Goal: Task Accomplishment & Management: Manage account settings

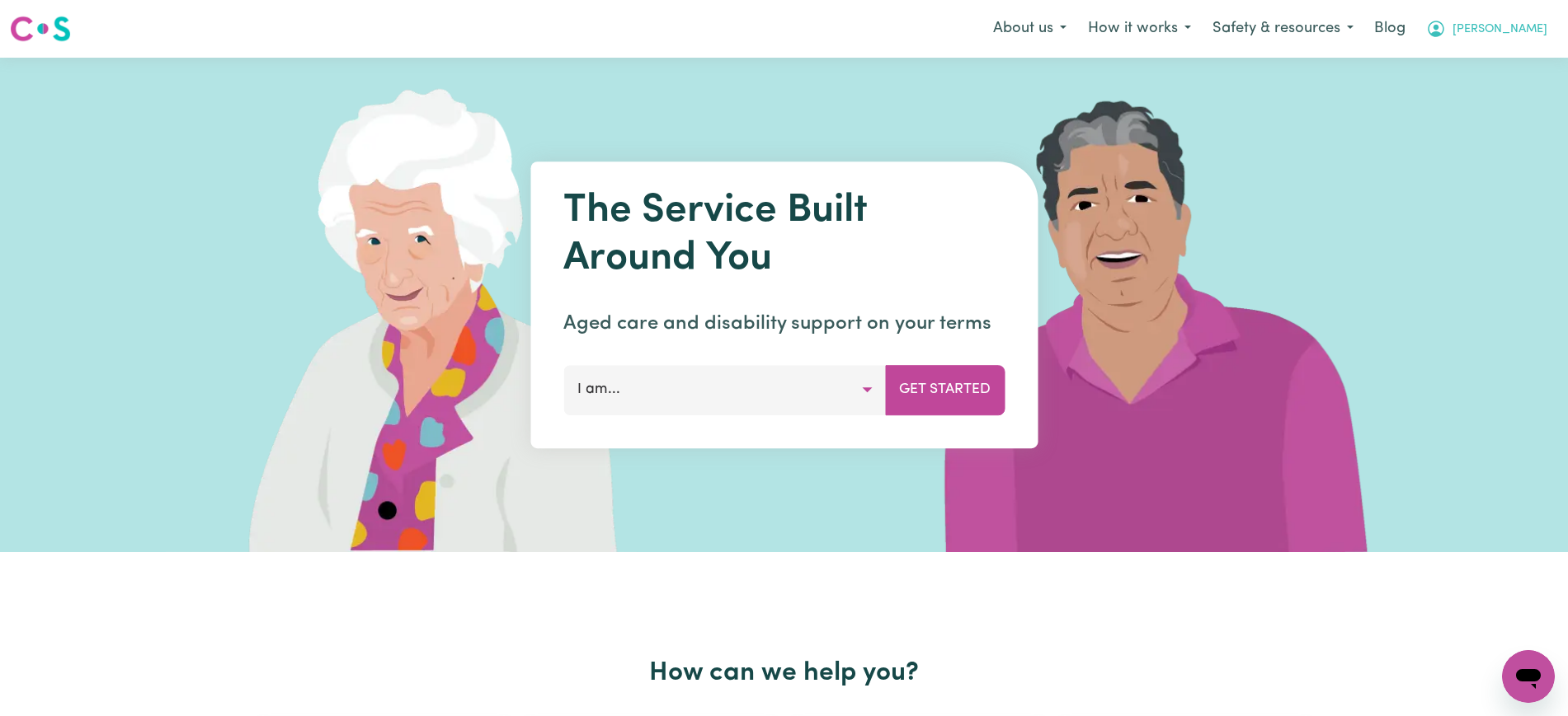
drag, startPoint x: 1495, startPoint y: 22, endPoint x: 1498, endPoint y: 43, distance: 21.2
click at [1446, 24] on icon "My Account" at bounding box center [1436, 29] width 20 height 20
click at [1501, 86] on link "Logout" at bounding box center [1491, 94] width 131 height 31
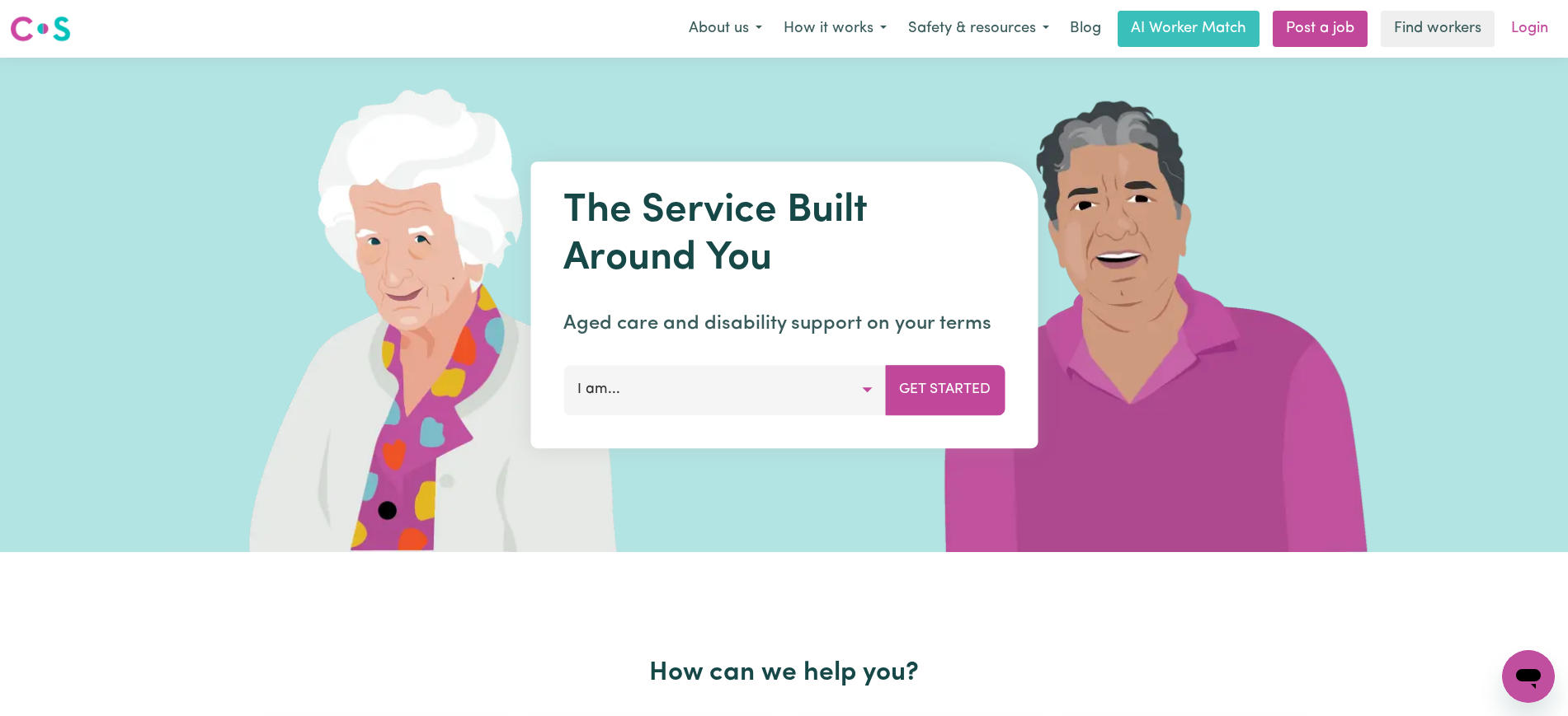
click at [1521, 33] on link "Login" at bounding box center [1529, 29] width 57 height 36
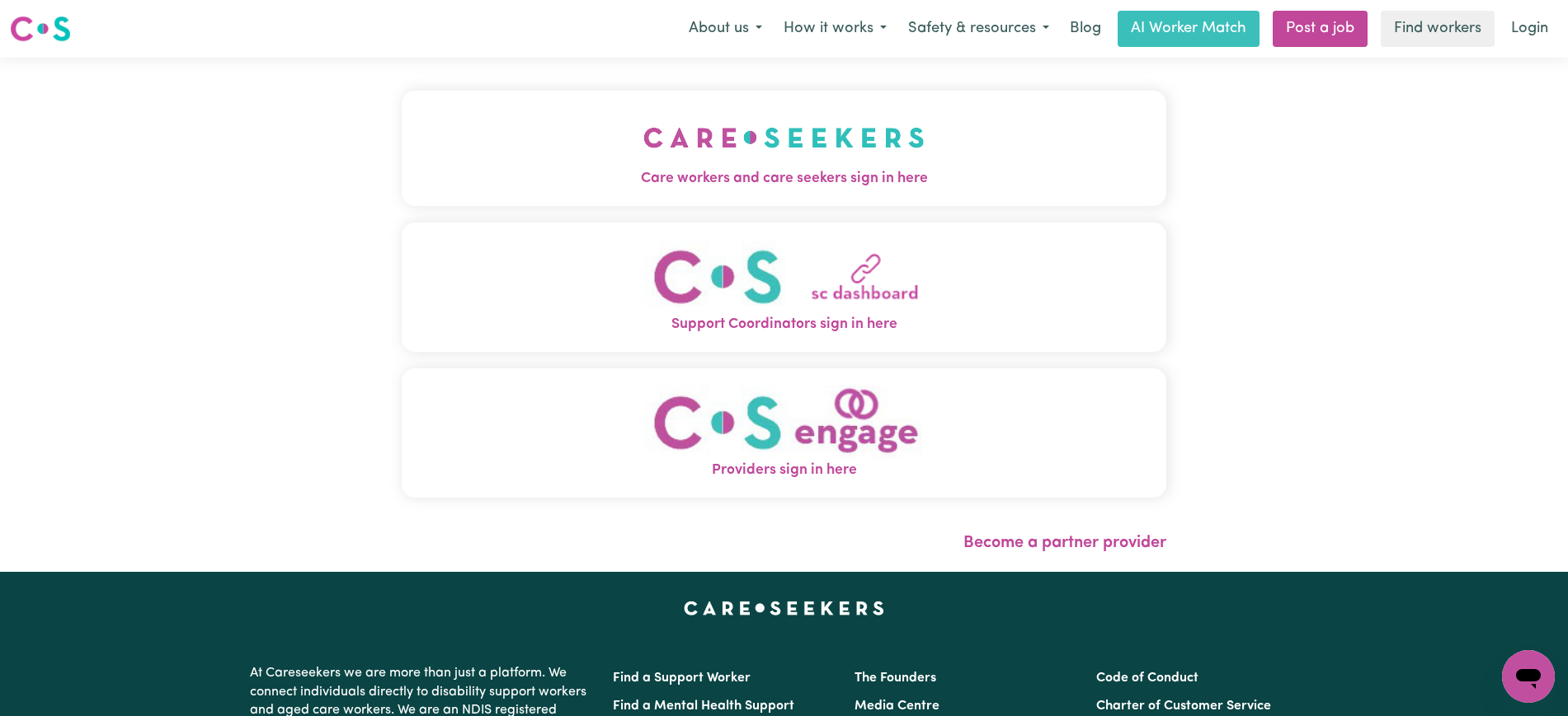
click at [835, 99] on button "Care workers and care seekers sign in here" at bounding box center [783, 148] width 764 height 115
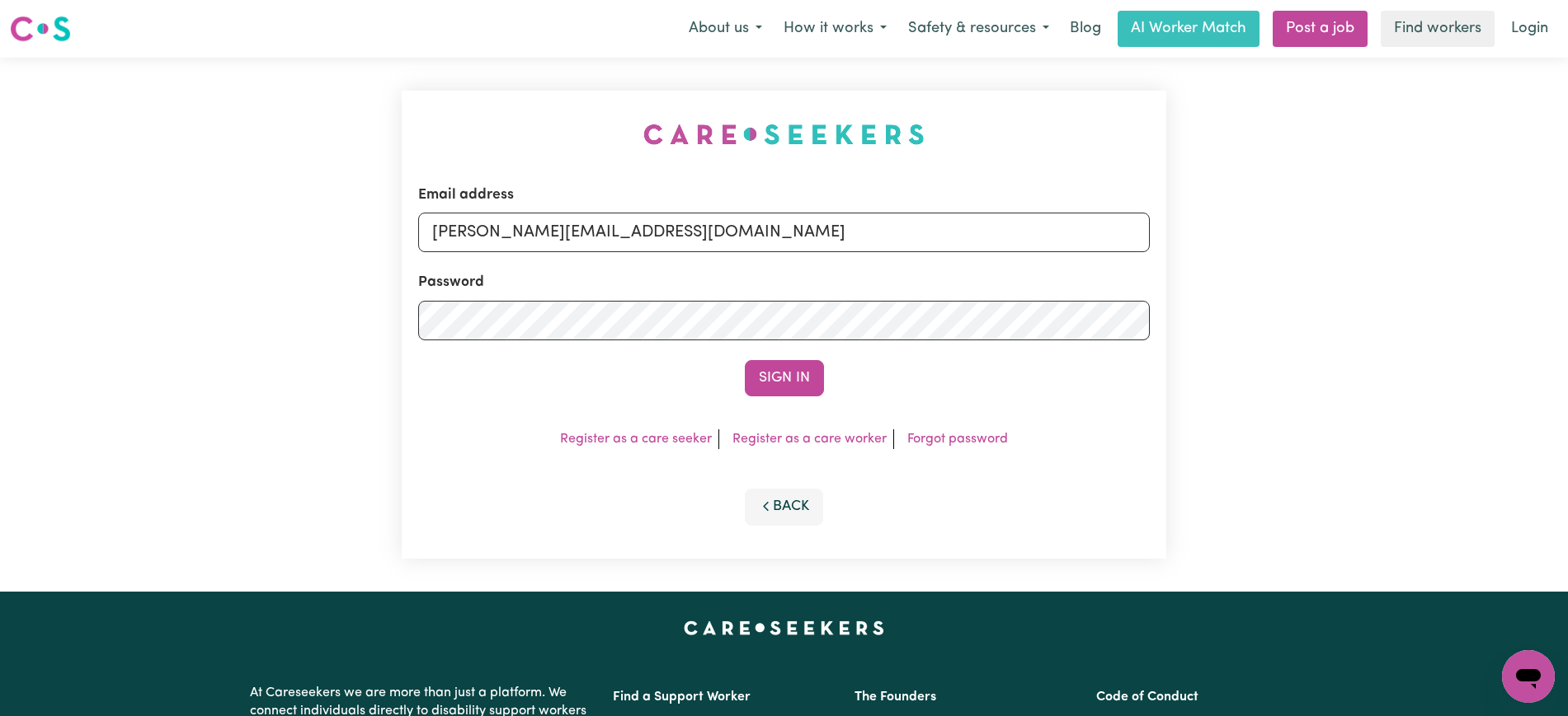
drag, startPoint x: 565, startPoint y: 80, endPoint x: 564, endPoint y: 103, distance: 23.0
click at [564, 80] on div "Email address [PERSON_NAME][EMAIL_ADDRESS][DOMAIN_NAME] Password Sign In Regist…" at bounding box center [783, 325] width 784 height 534
click at [690, 241] on input "[PERSON_NAME][EMAIL_ADDRESS][DOMAIN_NAME]" at bounding box center [784, 232] width 732 height 40
drag, startPoint x: 534, startPoint y: 238, endPoint x: 1349, endPoint y: 264, distance: 815.4
click at [1349, 264] on div "Email address [EMAIL_ADDRESS][DOMAIN_NAME] Password Sign In Register as a care …" at bounding box center [784, 325] width 1568 height 534
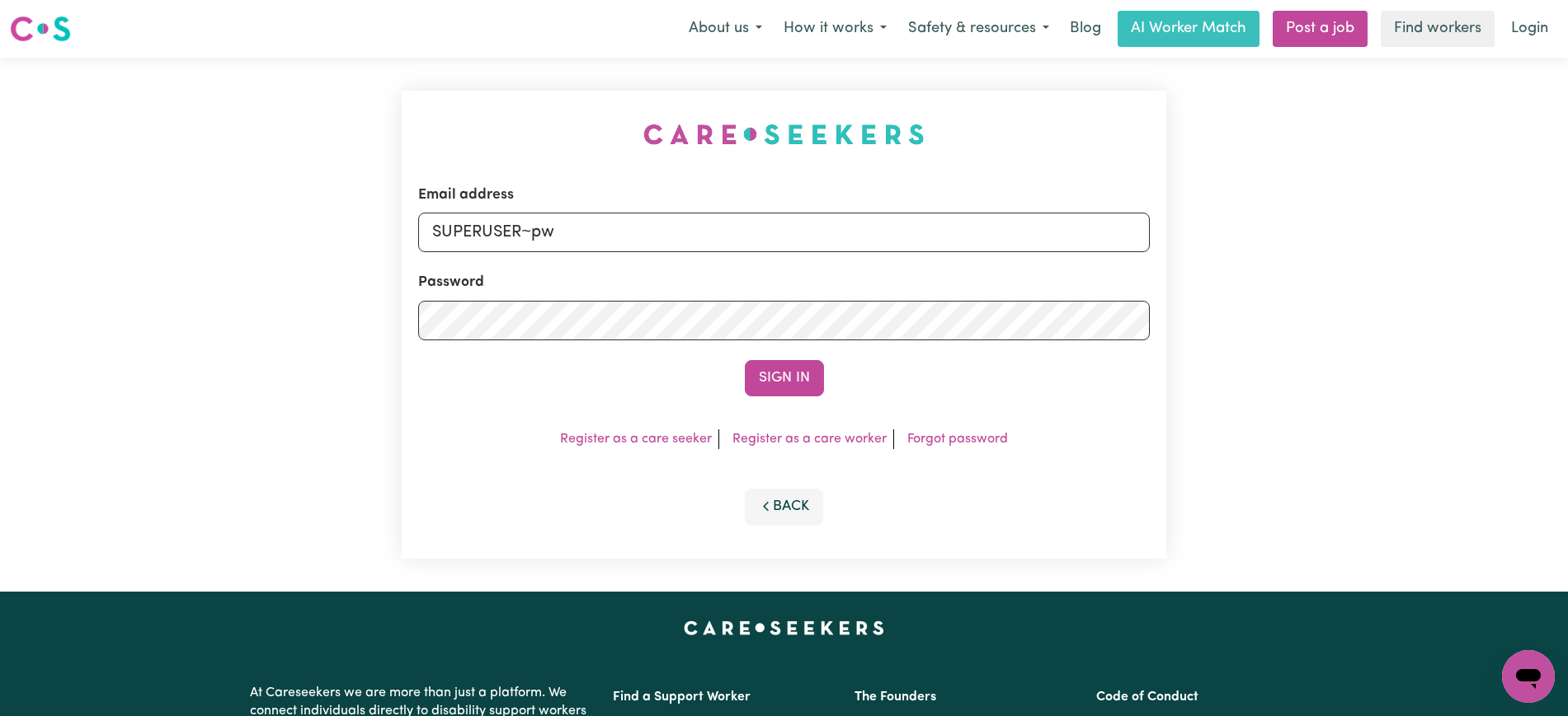
type input "superuser~[EMAIL_ADDRESS][DOMAIN_NAME]"
click at [744, 360] on button "Sign In" at bounding box center [784, 378] width 79 height 36
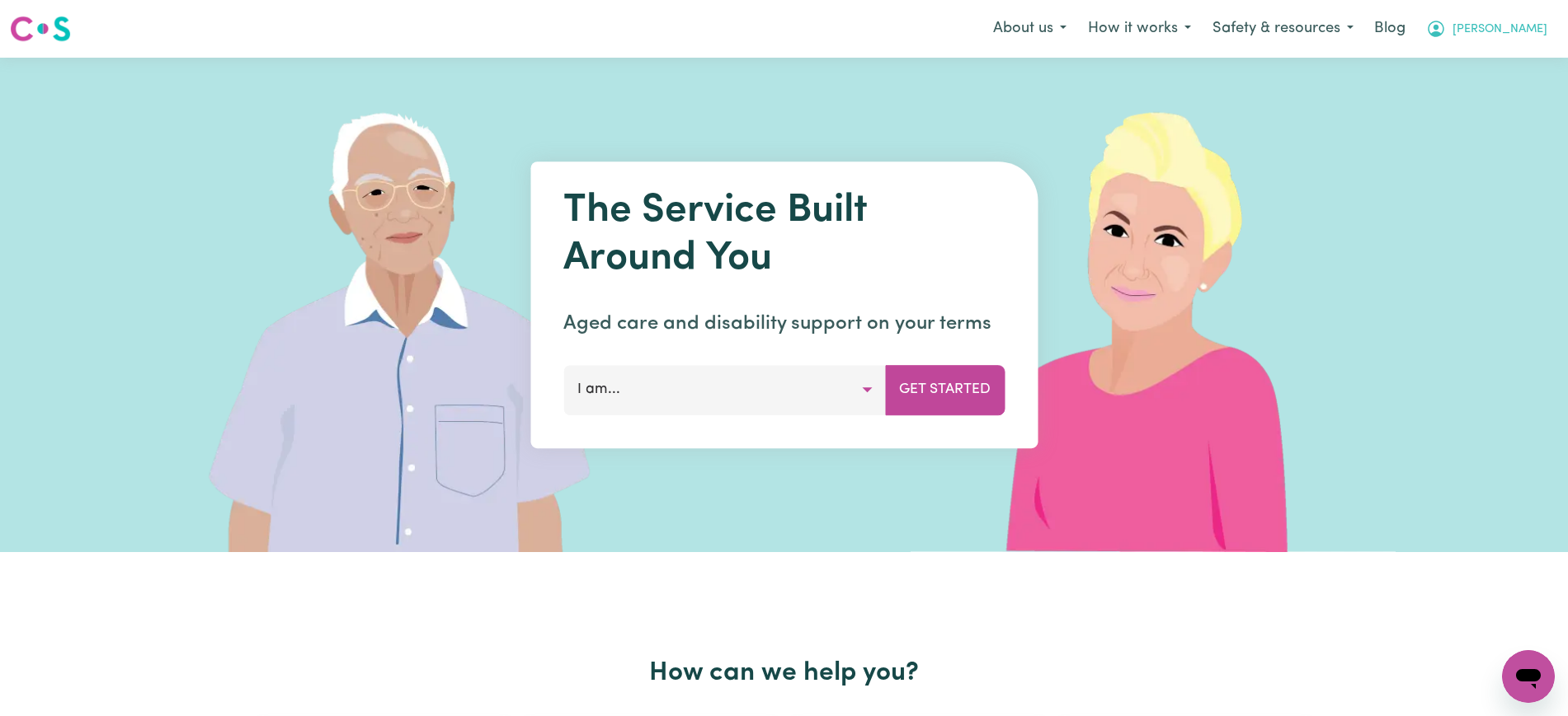
drag, startPoint x: 1489, startPoint y: 22, endPoint x: 1479, endPoint y: 42, distance: 22.4
click at [1444, 23] on icon "My Account" at bounding box center [1436, 29] width 16 height 16
click at [1443, 102] on link "Logout" at bounding box center [1491, 94] width 131 height 31
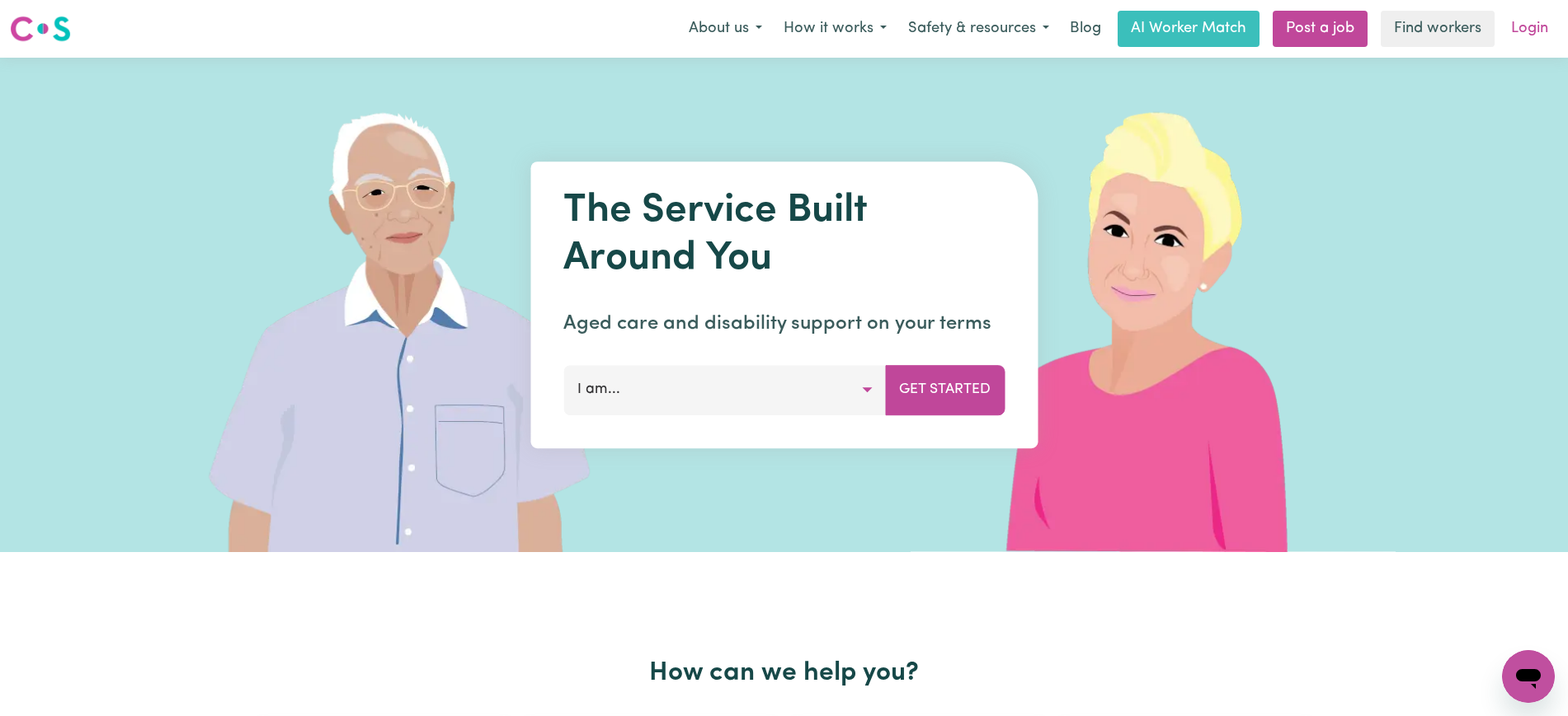
click at [1530, 35] on link "Login" at bounding box center [1529, 29] width 57 height 36
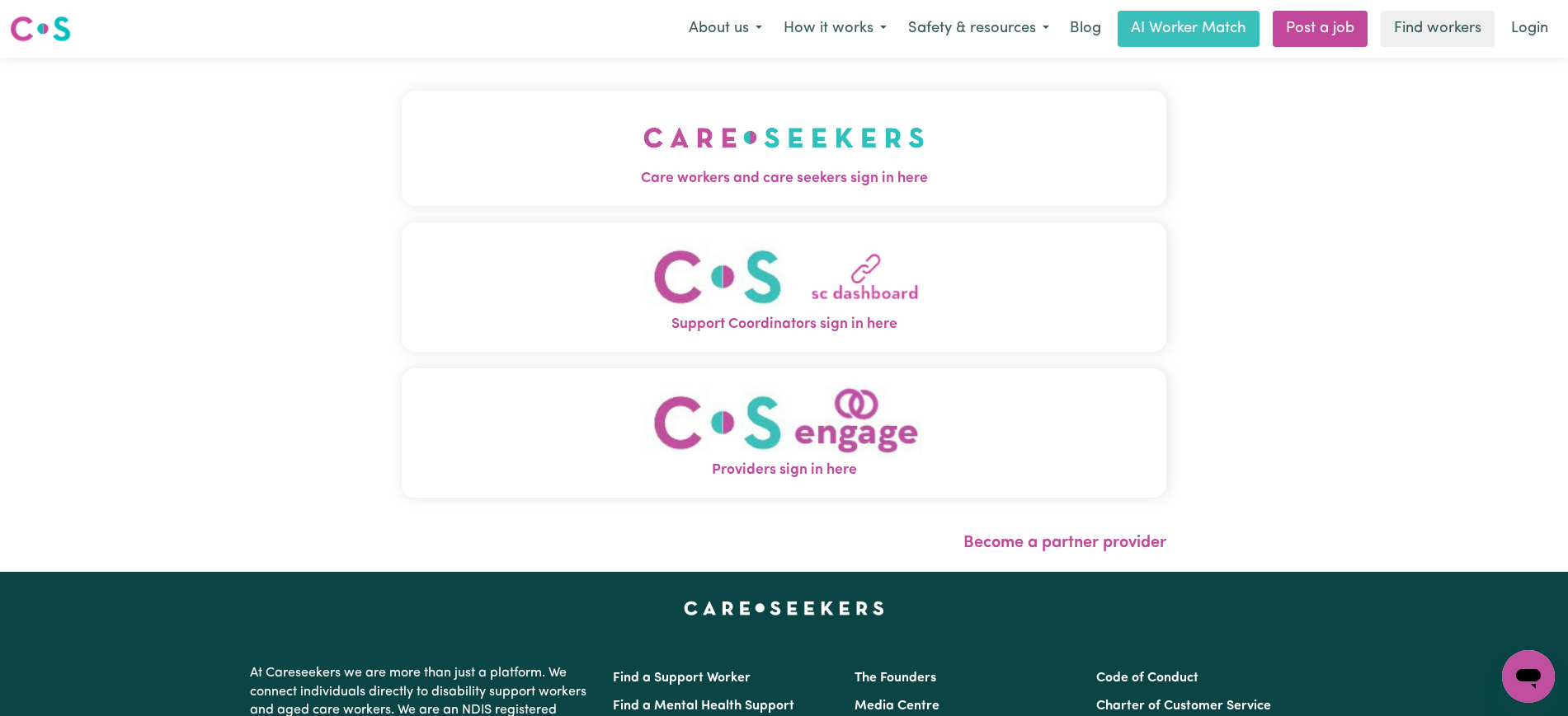
click at [875, 476] on span "Providers sign in here" at bounding box center [783, 470] width 764 height 22
